Goal: Information Seeking & Learning: Learn about a topic

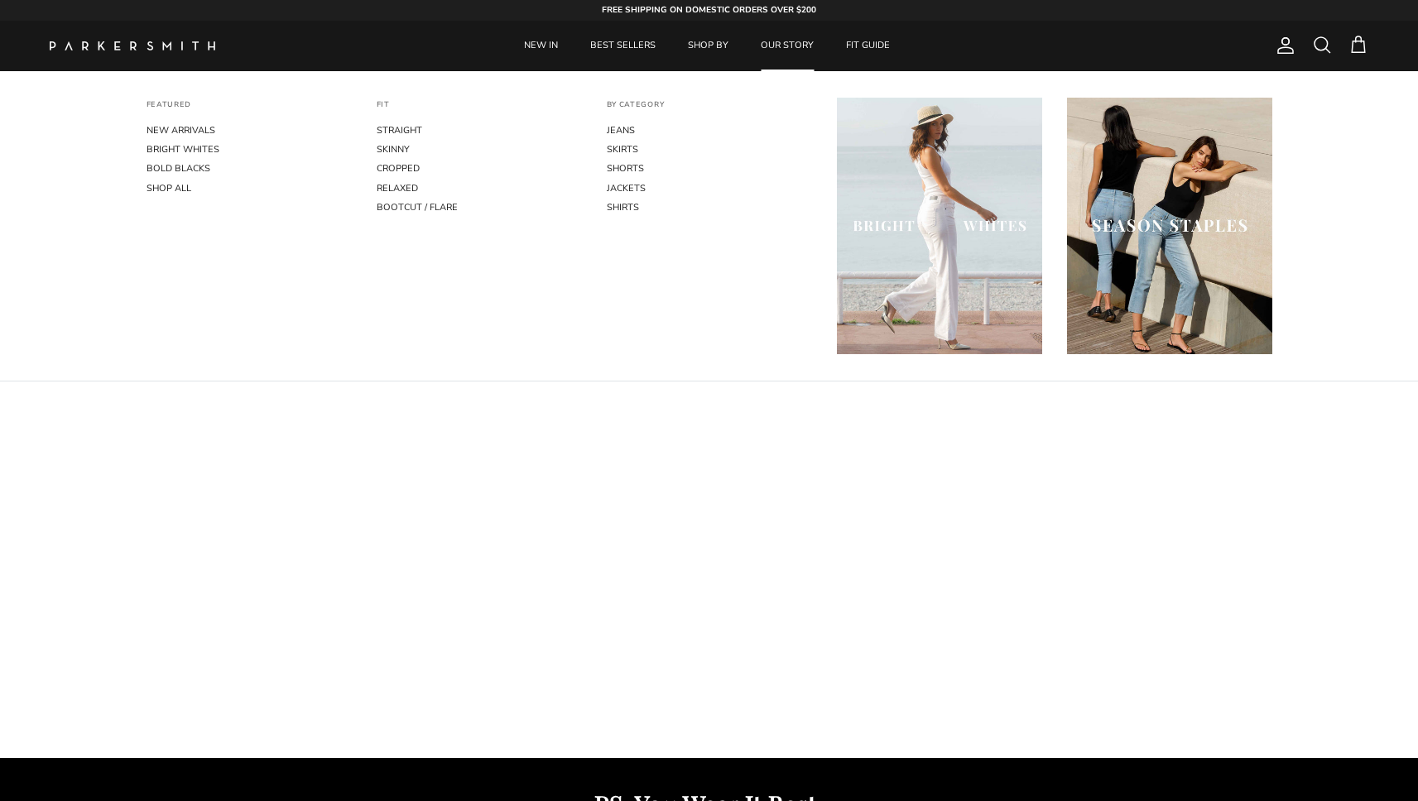
click at [789, 46] on link "OUR STORY" at bounding box center [787, 46] width 83 height 50
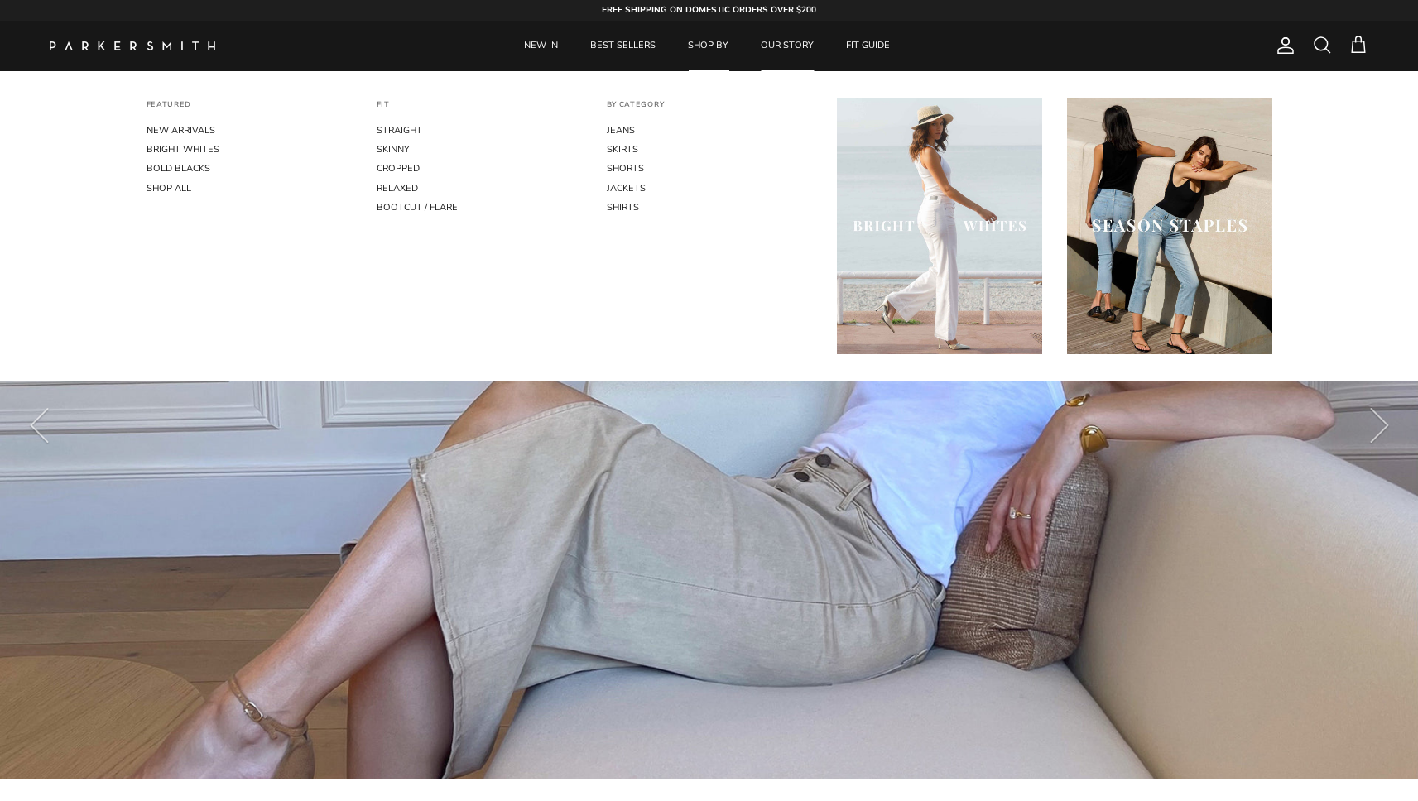
click at [700, 47] on link "SHOP BY" at bounding box center [708, 46] width 70 height 50
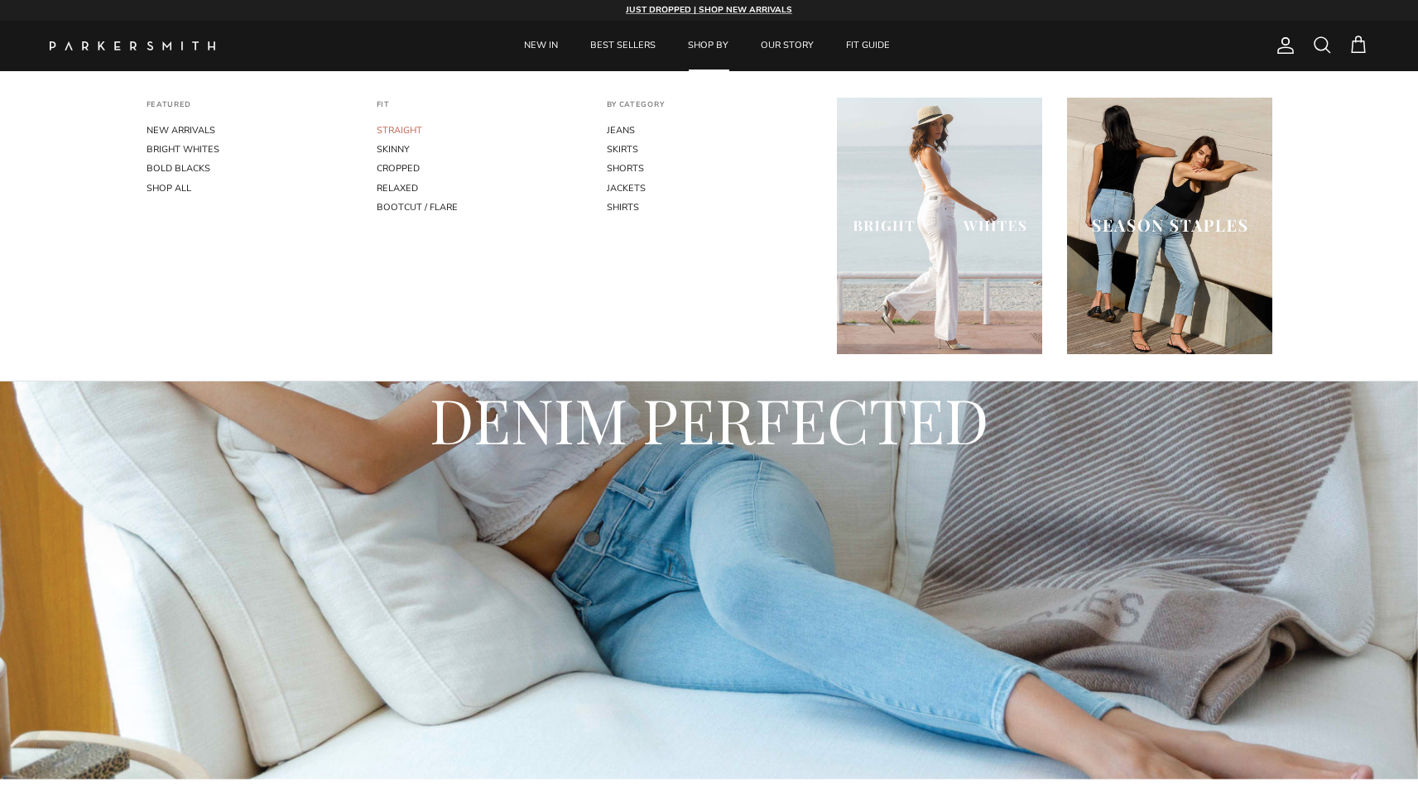
click at [402, 124] on link "STRAIGHT" at bounding box center [479, 130] width 205 height 19
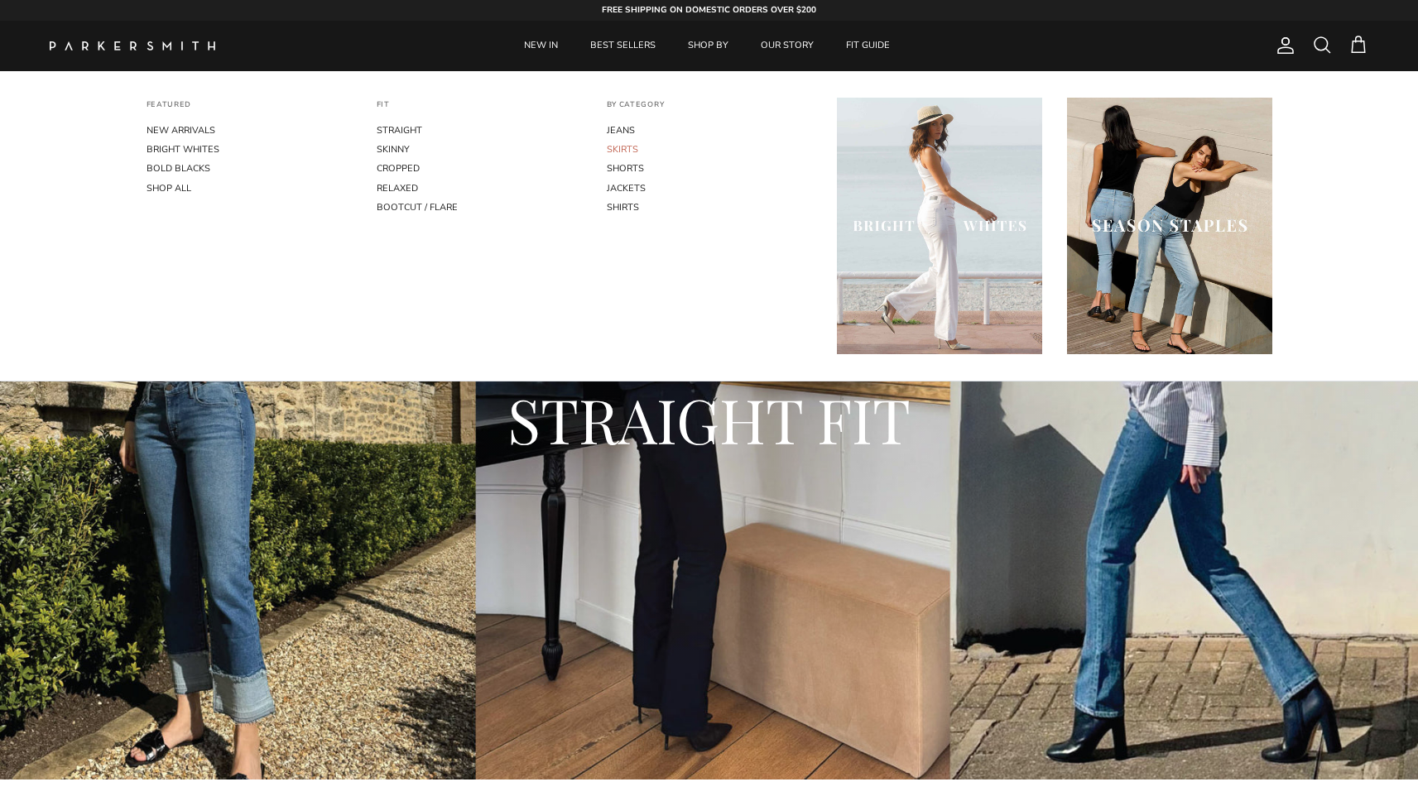
click at [625, 144] on link "SKIRTS" at bounding box center [709, 149] width 205 height 19
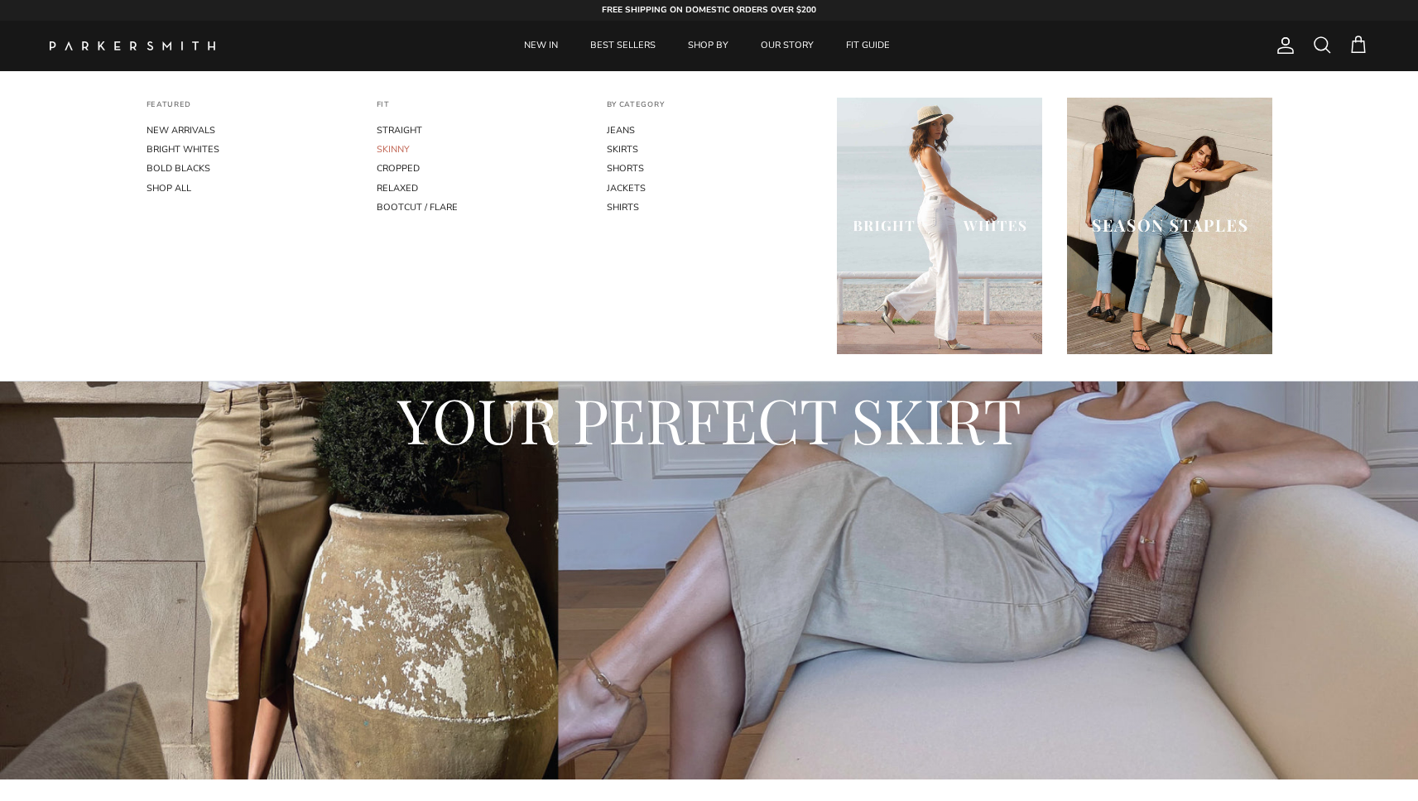
click at [392, 148] on link "SKINNY" at bounding box center [479, 149] width 205 height 19
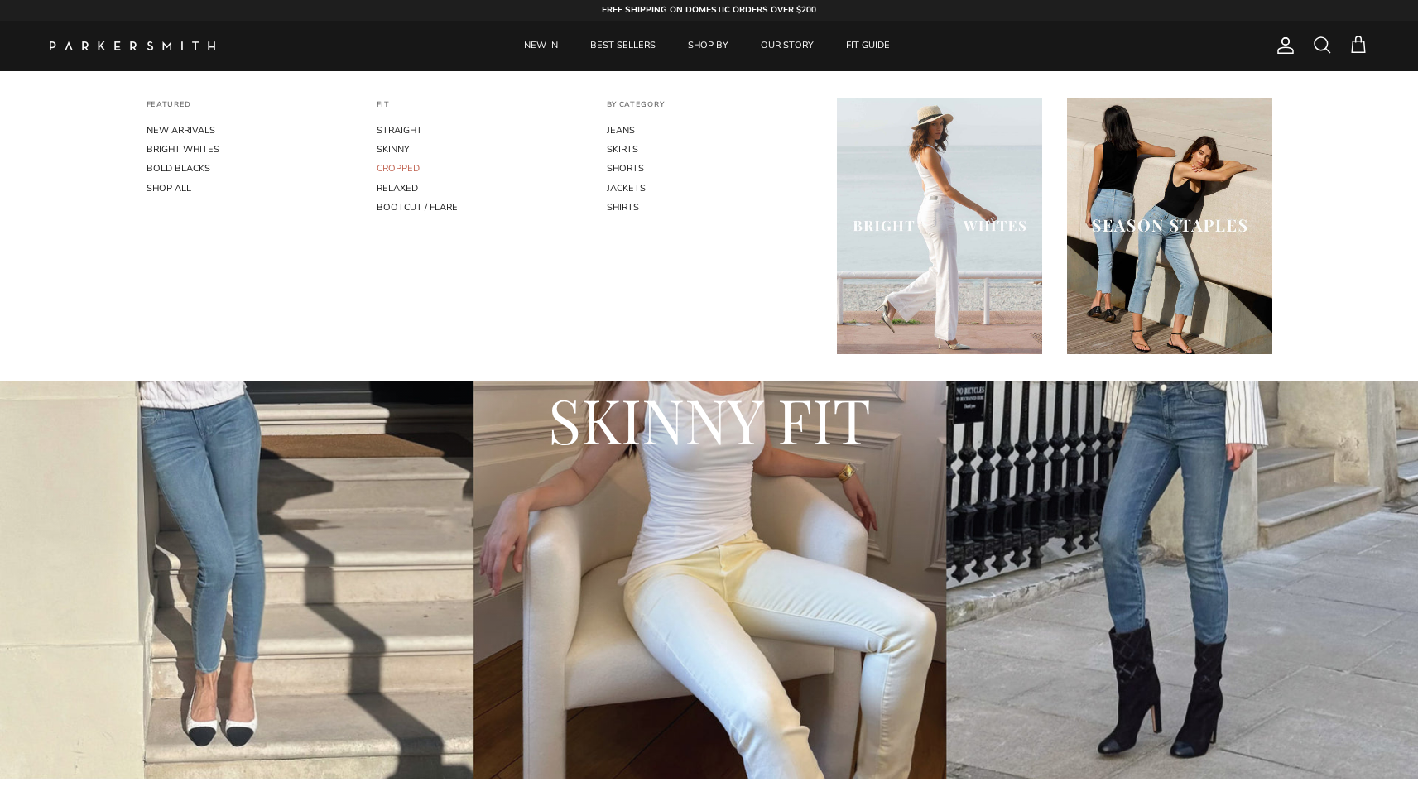
click at [396, 165] on link "CROPPED" at bounding box center [479, 168] width 205 height 19
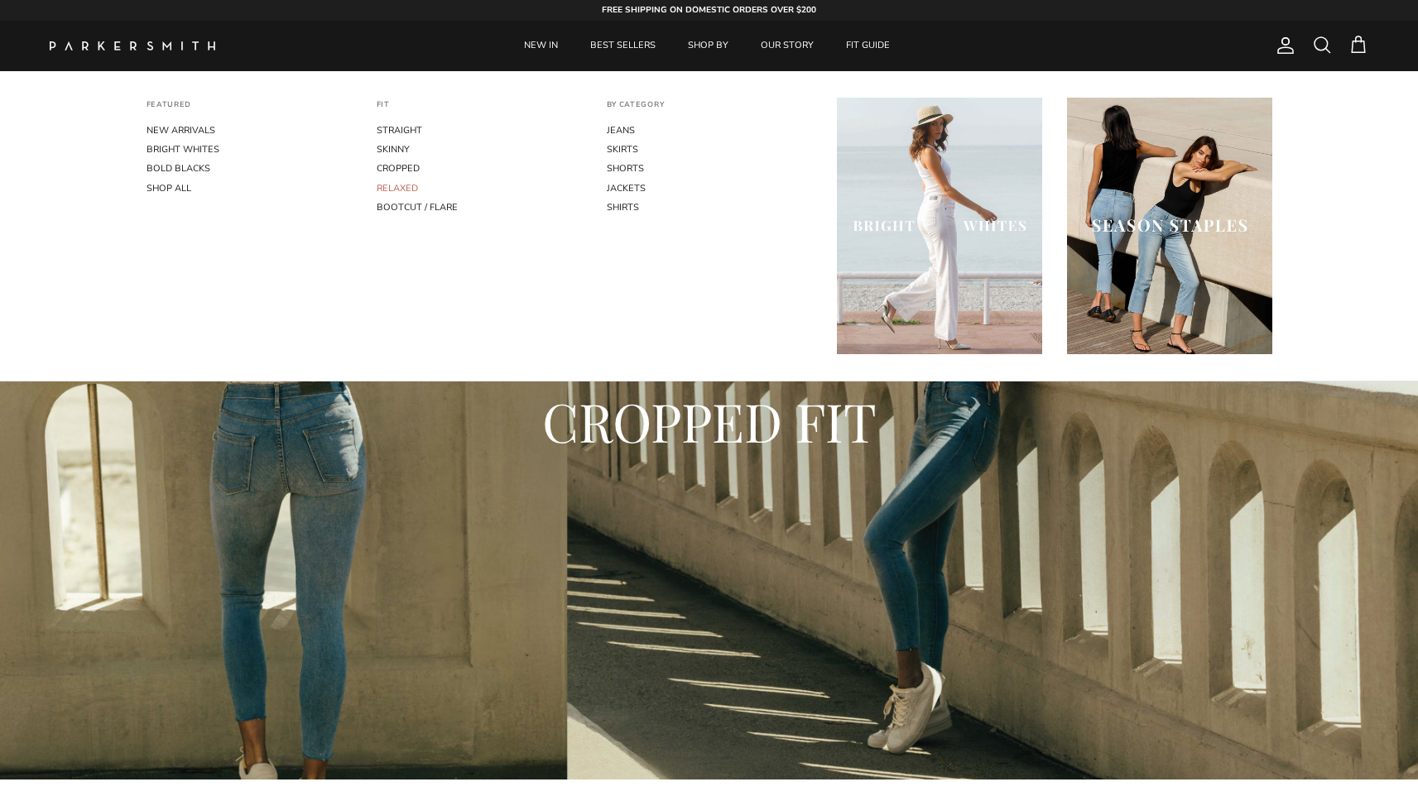
click at [405, 183] on link "RELAXED" at bounding box center [479, 188] width 205 height 19
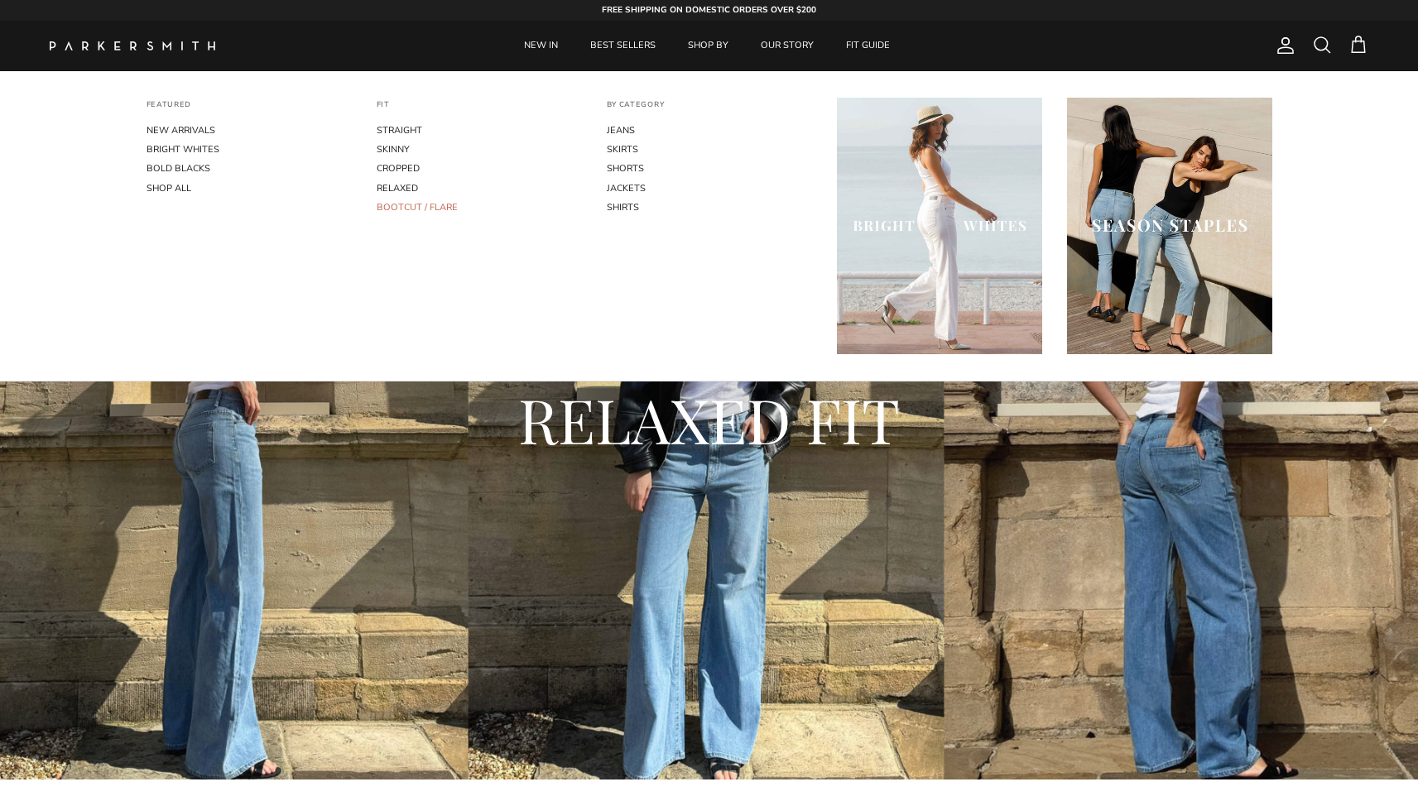
click at [420, 198] on link "BOOTCUT / FLARE" at bounding box center [479, 207] width 205 height 19
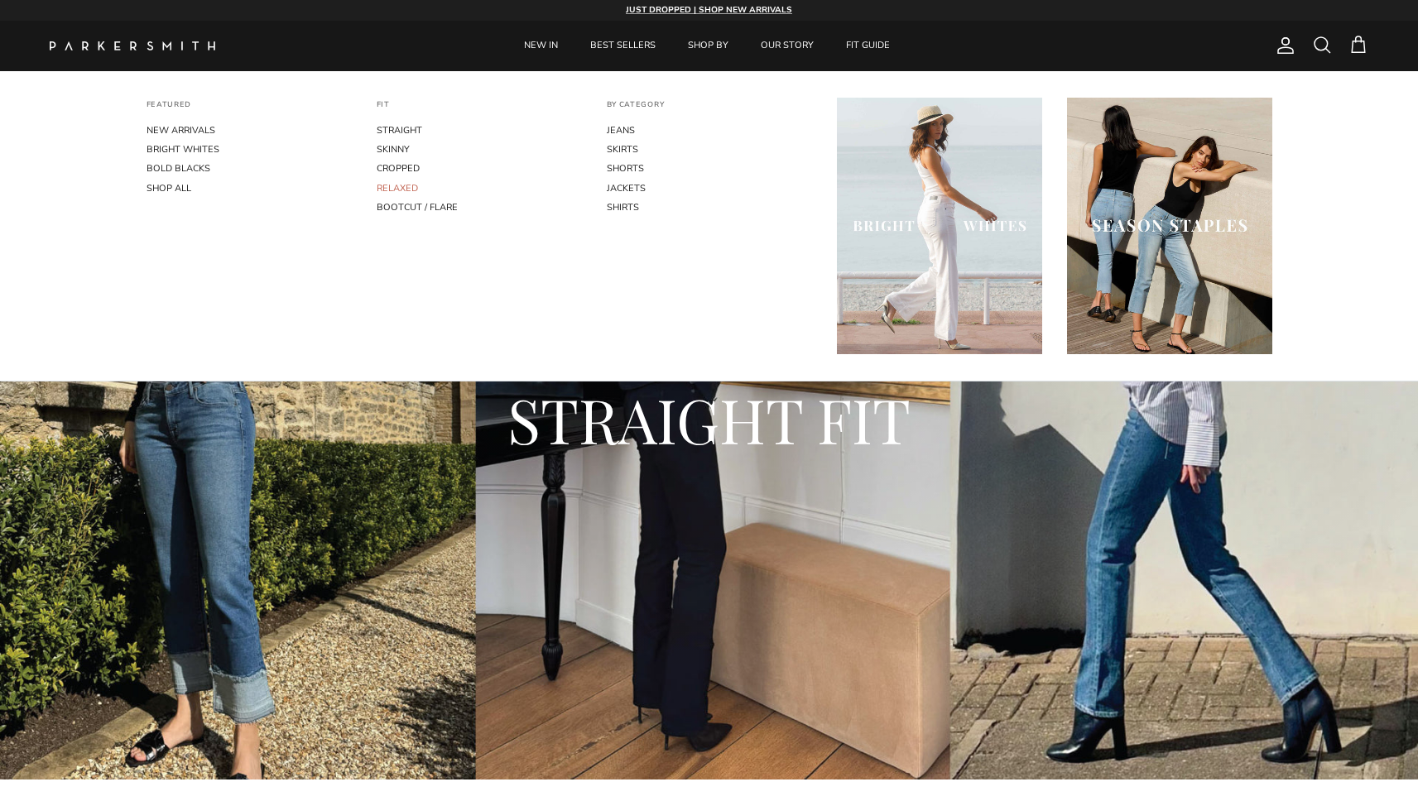
click at [392, 184] on link "RELAXED" at bounding box center [479, 188] width 205 height 19
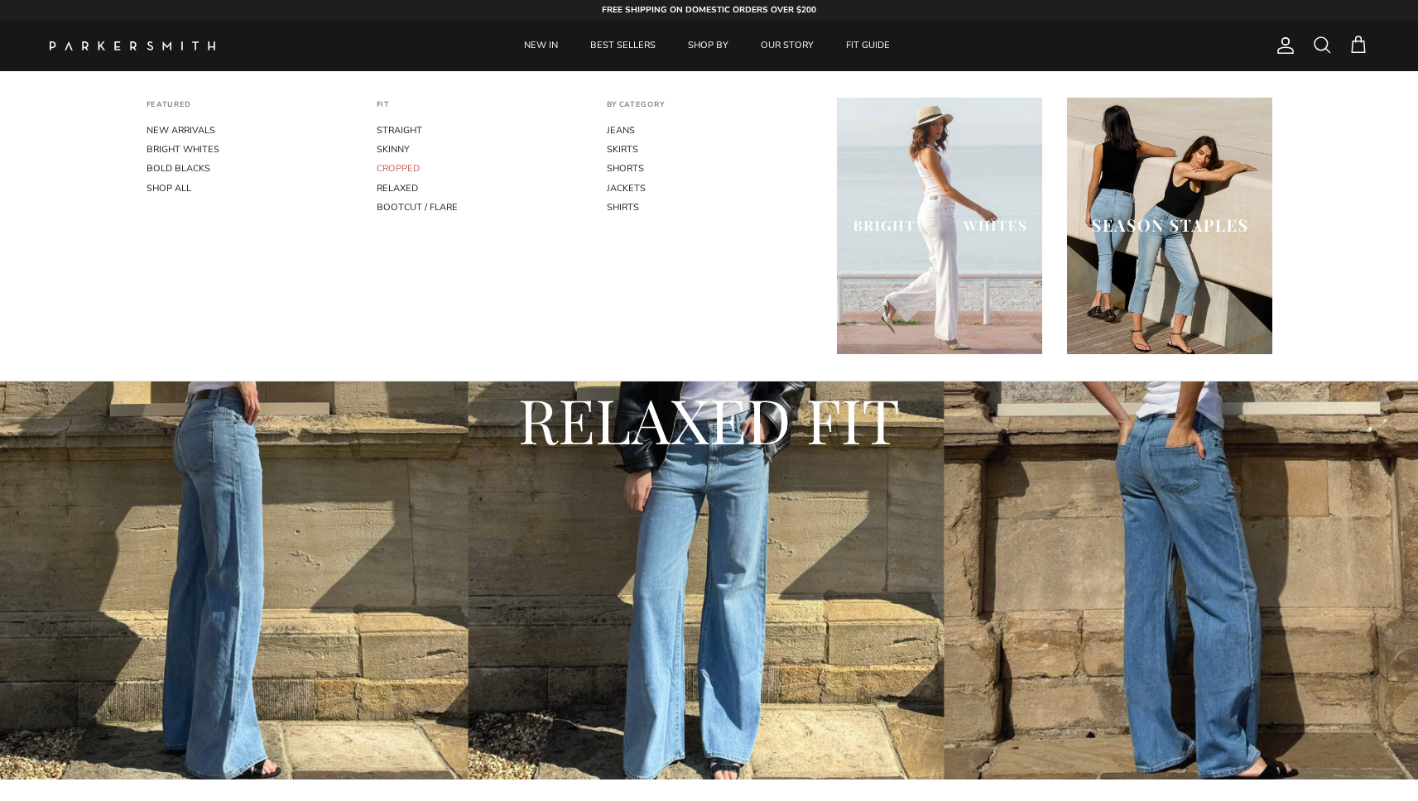
click at [402, 169] on link "CROPPED" at bounding box center [479, 168] width 205 height 19
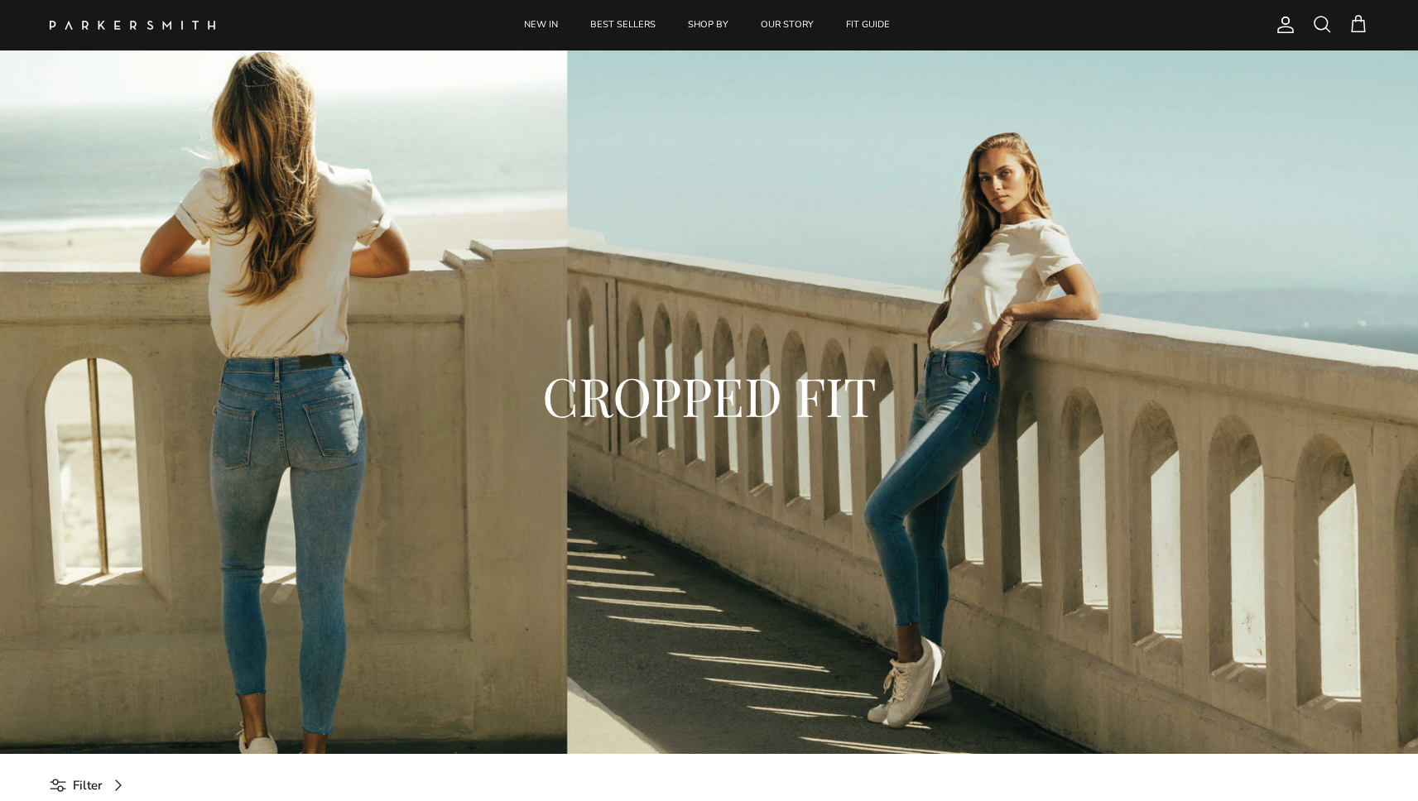
scroll to position [29, 0]
